Goal: Find specific page/section: Find specific page/section

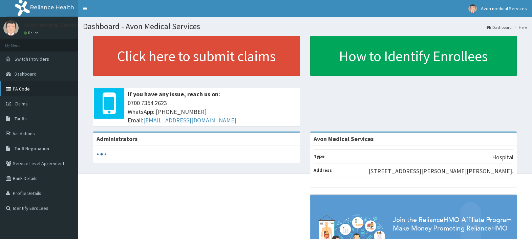
click at [23, 90] on link "PA Code" at bounding box center [39, 88] width 78 height 15
